Goal: Task Accomplishment & Management: Manage account settings

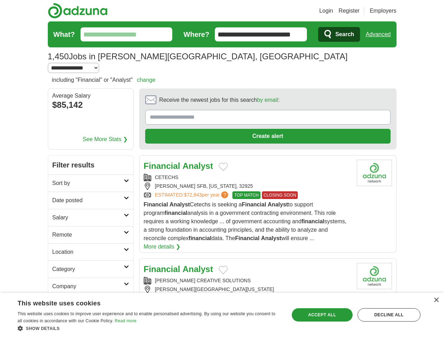
click at [333, 11] on link "Login" at bounding box center [326, 11] width 14 height 8
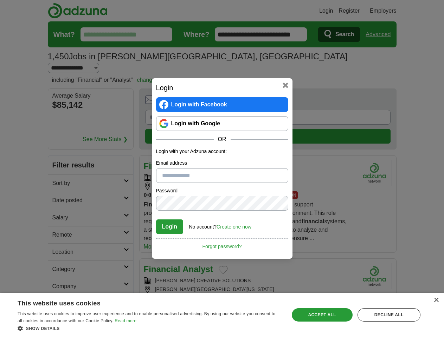
click at [380, 34] on div "Login Login with Facebook Login with Google OR Login with your Adzuna account: …" at bounding box center [222, 168] width 444 height 337
click at [85, 96] on div "Login Login with Facebook Login with Google OR Login with your Adzuna account: …" at bounding box center [222, 168] width 444 height 337
click at [248, 92] on h2 "Login" at bounding box center [222, 88] width 132 height 11
click at [411, 92] on div "Login Login with Facebook Login with Google OR Login with your Adzuna account: …" at bounding box center [222, 168] width 444 height 337
click at [59, 139] on div "Login Login with Facebook Login with Google OR Login with your Adzuna account: …" at bounding box center [222, 168] width 444 height 337
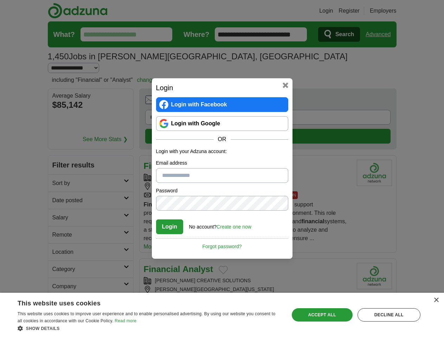
click at [59, 156] on div "Login Login with Facebook Login with Google OR Login with your Adzuna account: …" at bounding box center [222, 168] width 444 height 337
click at [59, 174] on div "Login Login with Facebook Login with Google OR Login with your Adzuna account: …" at bounding box center [222, 168] width 444 height 337
click at [59, 191] on div "Login Login with Facebook Login with Google OR Login with your Adzuna account: …" at bounding box center [222, 168] width 444 height 337
